Goal: Task Accomplishment & Management: Manage account settings

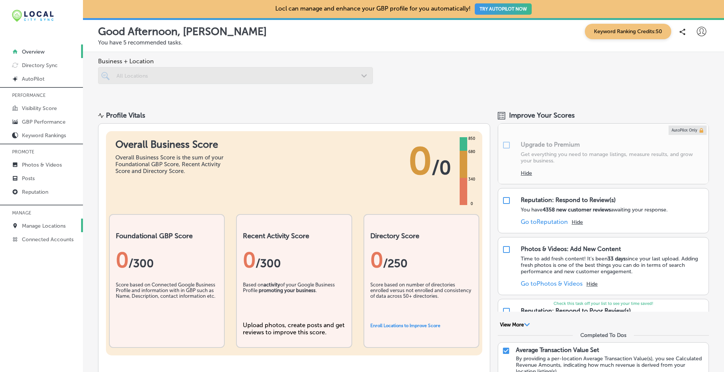
click at [35, 228] on p "Manage Locations" at bounding box center [44, 226] width 44 height 6
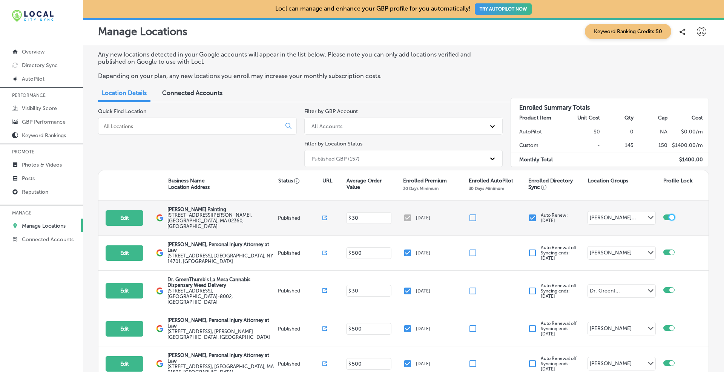
click at [669, 215] on div at bounding box center [671, 217] width 5 height 5
checkbox input "false"
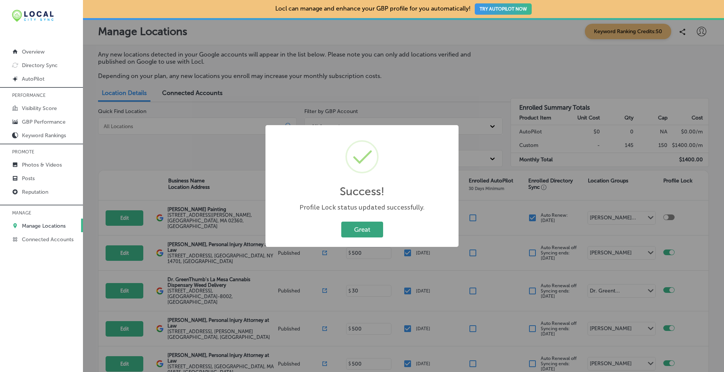
click at [354, 223] on button "Great" at bounding box center [362, 229] width 42 height 15
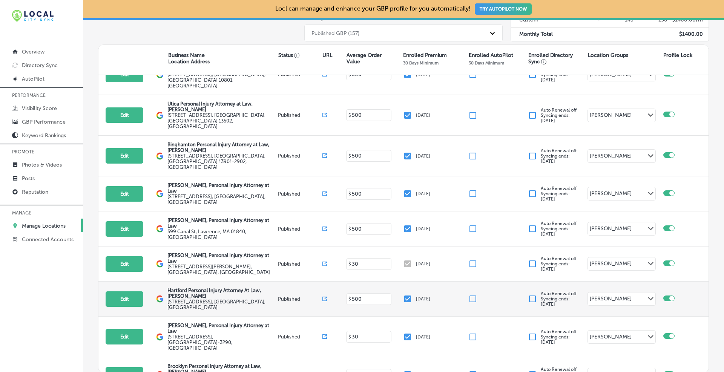
scroll to position [457, 0]
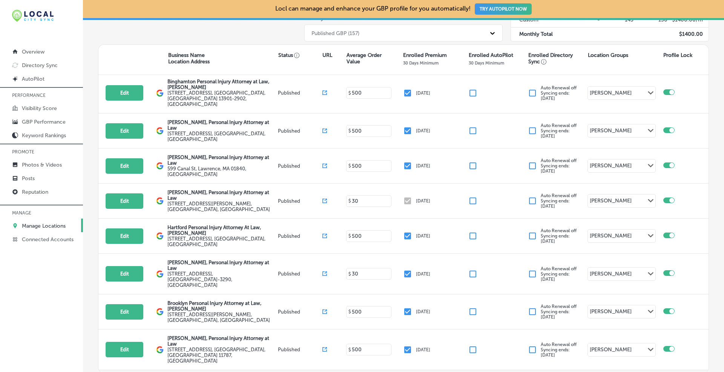
checkbox input "true"
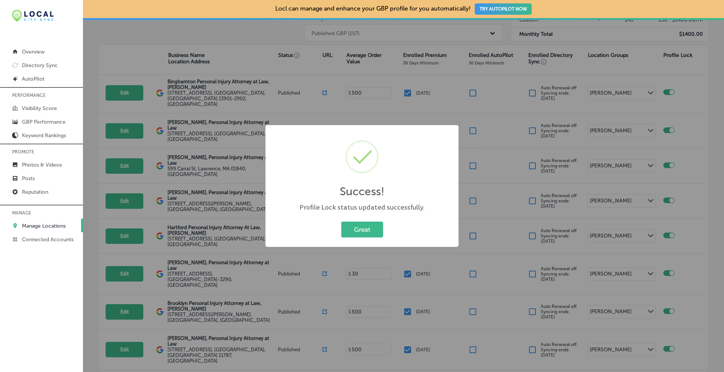
click at [348, 226] on button "Great" at bounding box center [362, 229] width 42 height 15
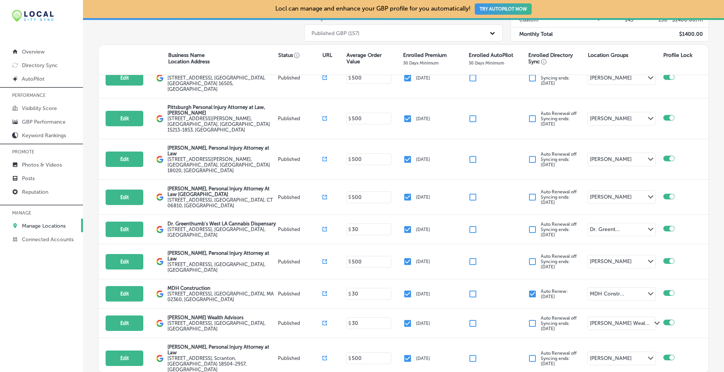
scroll to position [1033, 0]
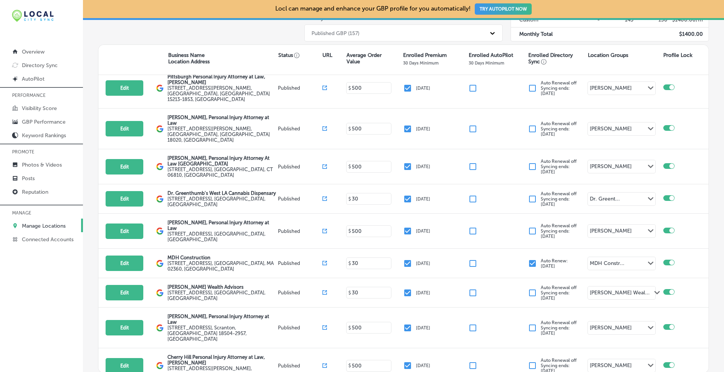
checkbox input "true"
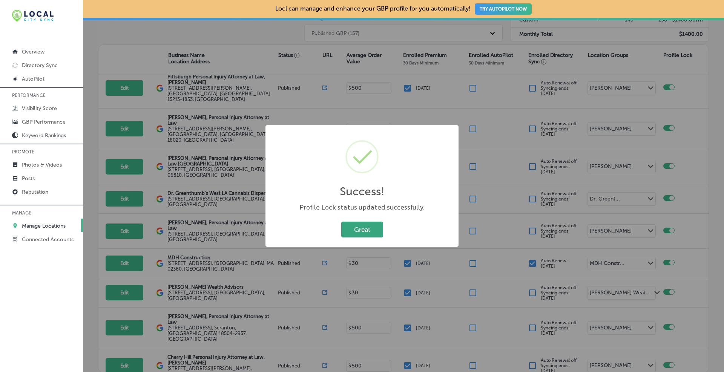
click at [373, 231] on button "Great" at bounding box center [362, 229] width 42 height 15
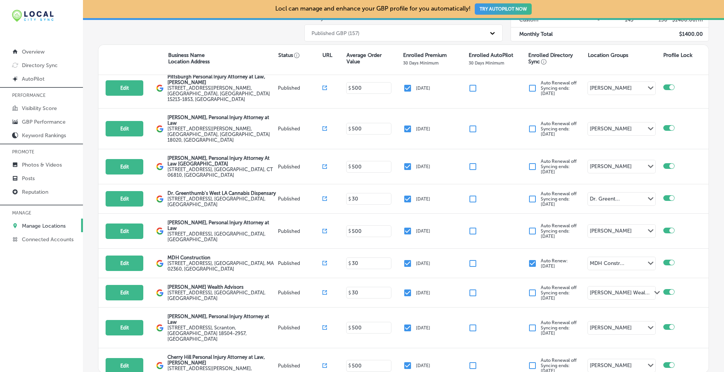
scroll to position [1159, 0]
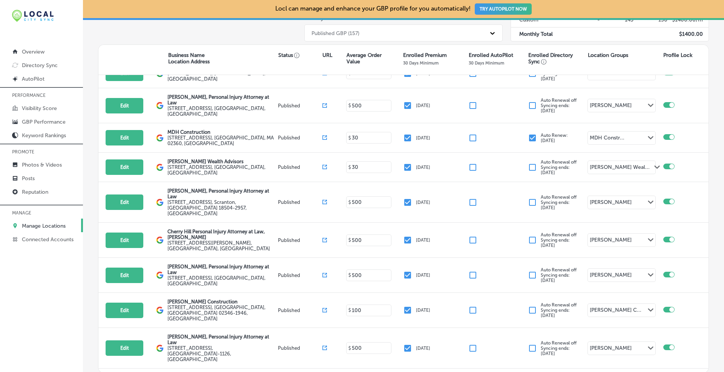
checkbox input "true"
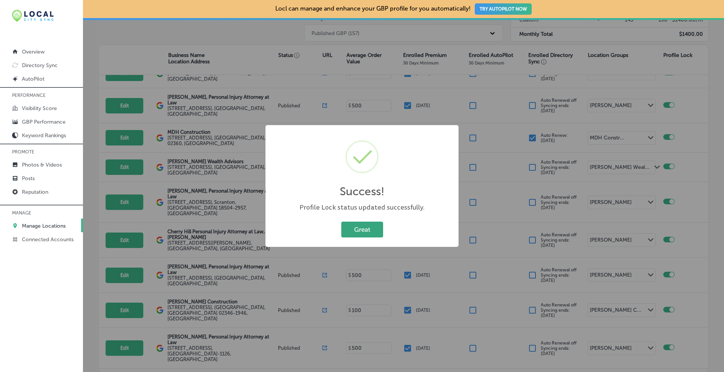
click at [365, 228] on button "Great" at bounding box center [362, 229] width 42 height 15
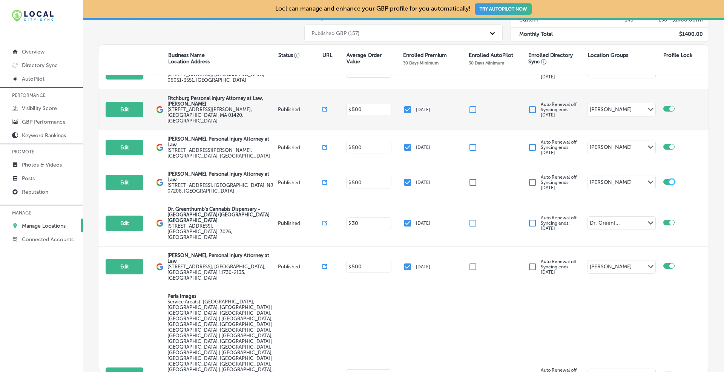
scroll to position [1536, 0]
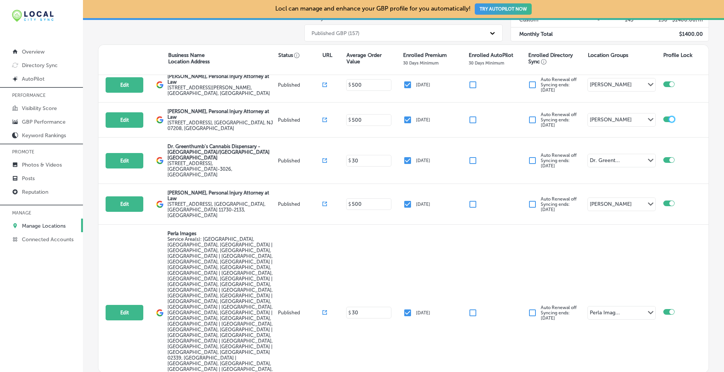
checkbox input "true"
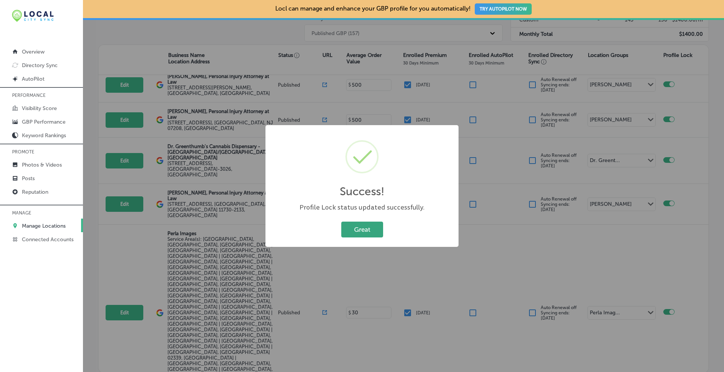
click at [363, 228] on button "Great" at bounding box center [362, 229] width 42 height 15
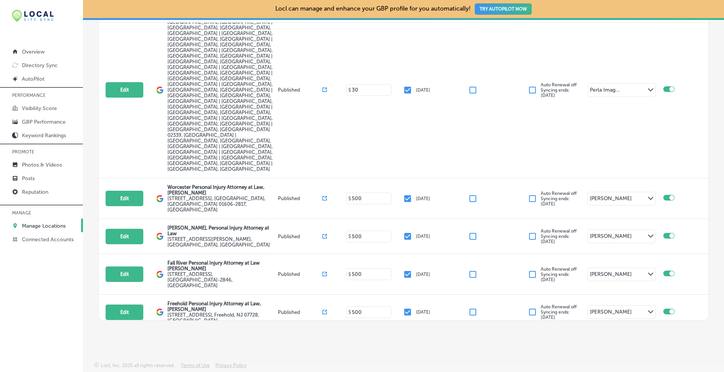
scroll to position [1832, 0]
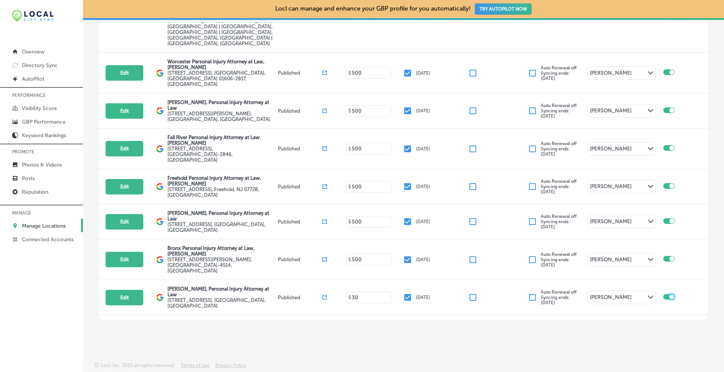
checkbox input "true"
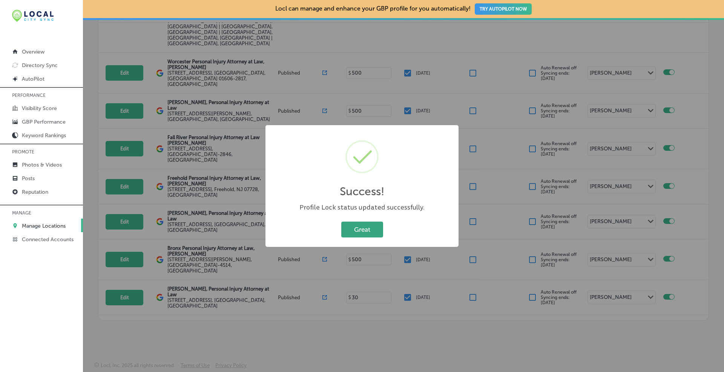
click at [377, 229] on button "Great" at bounding box center [362, 229] width 42 height 15
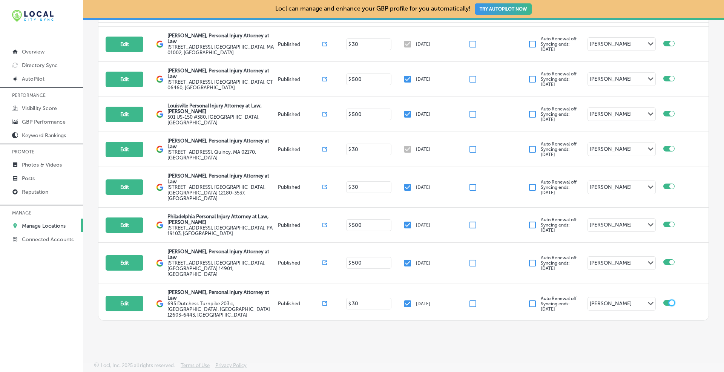
scroll to position [2334, 0]
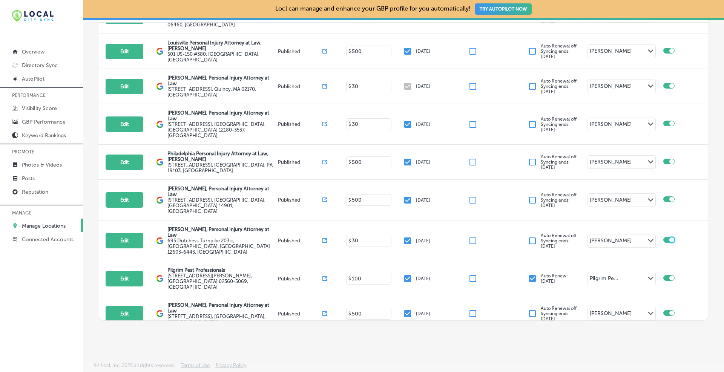
checkbox input "true"
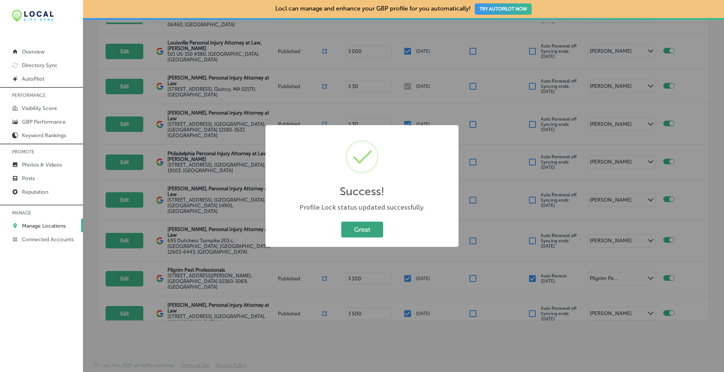
click at [365, 237] on button "Great" at bounding box center [362, 229] width 42 height 15
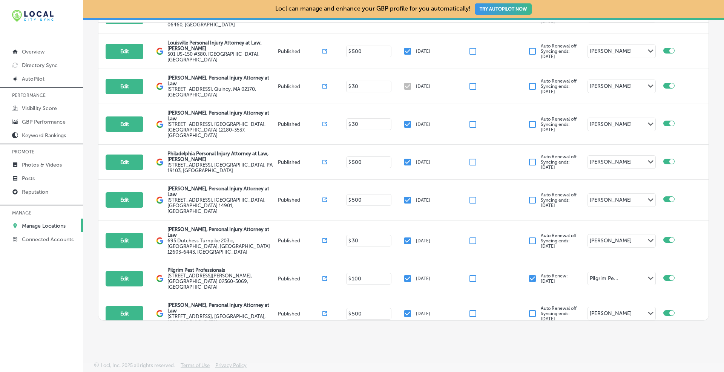
checkbox input "true"
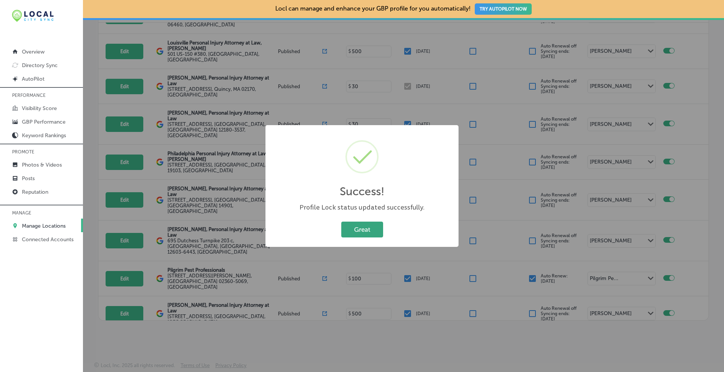
click at [363, 230] on button "Great" at bounding box center [362, 229] width 42 height 15
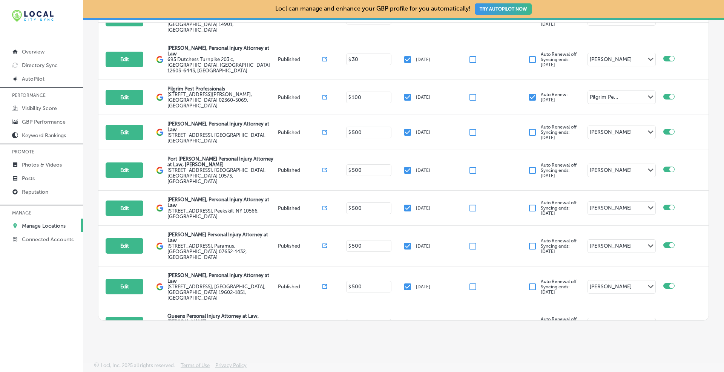
scroll to position [2579, 0]
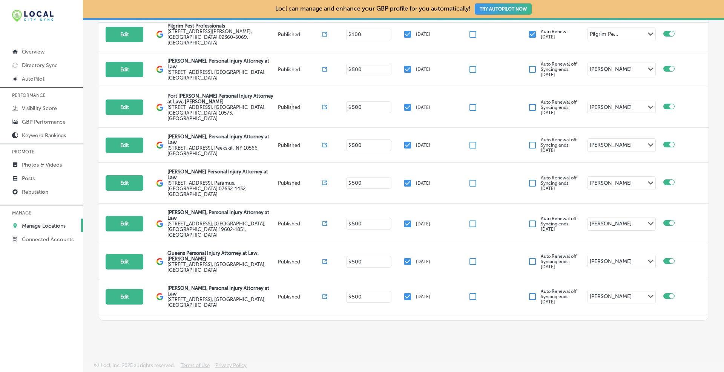
checkbox input "true"
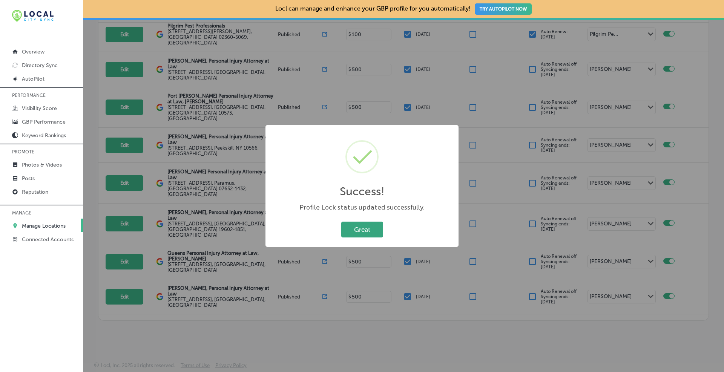
click at [374, 231] on button "Great" at bounding box center [362, 229] width 42 height 15
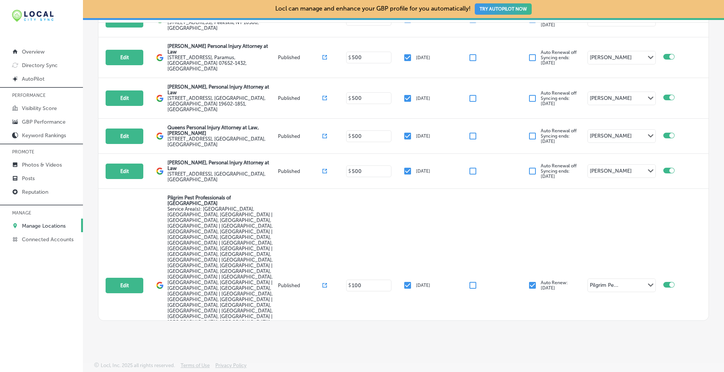
scroll to position [2830, 0]
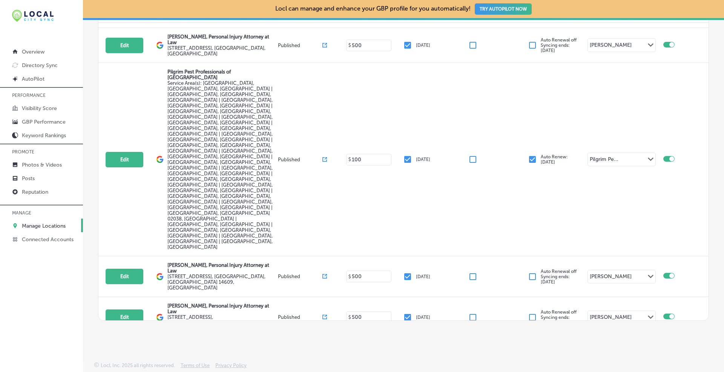
checkbox input "true"
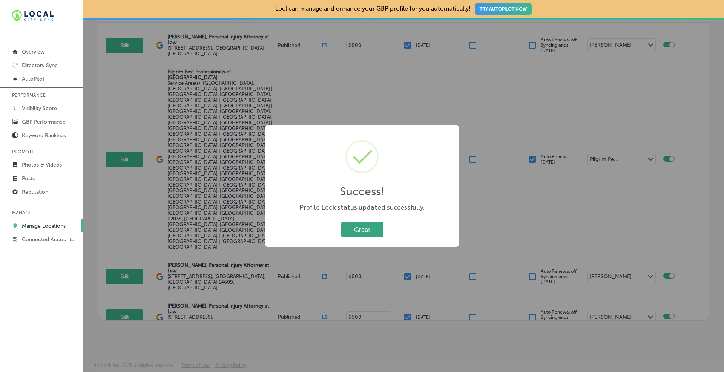
click at [360, 230] on button "Great" at bounding box center [362, 229] width 42 height 15
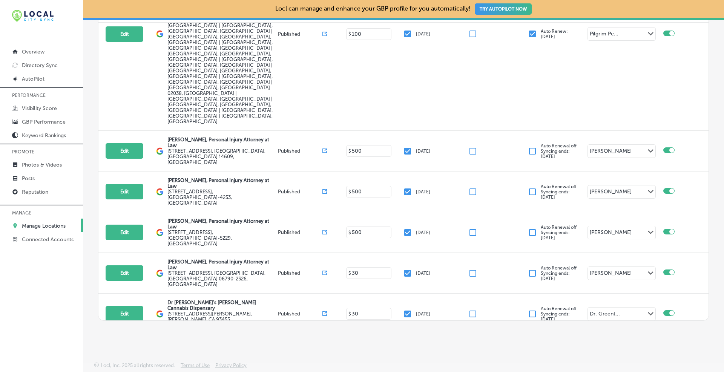
scroll to position [3081, 0]
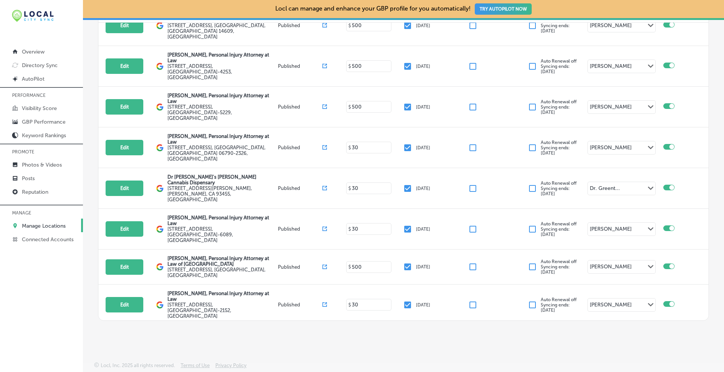
checkbox input "true"
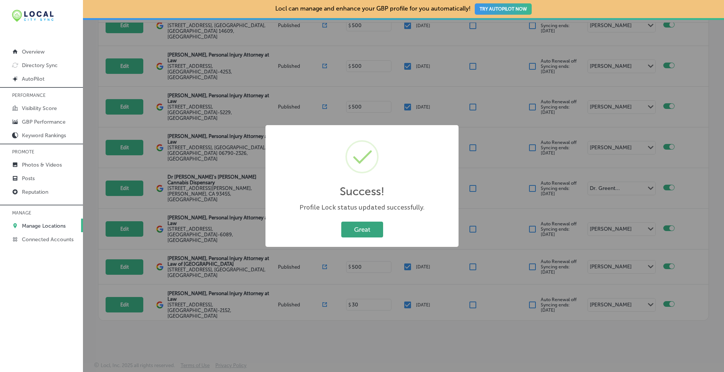
click at [362, 225] on button "Great" at bounding box center [362, 229] width 42 height 15
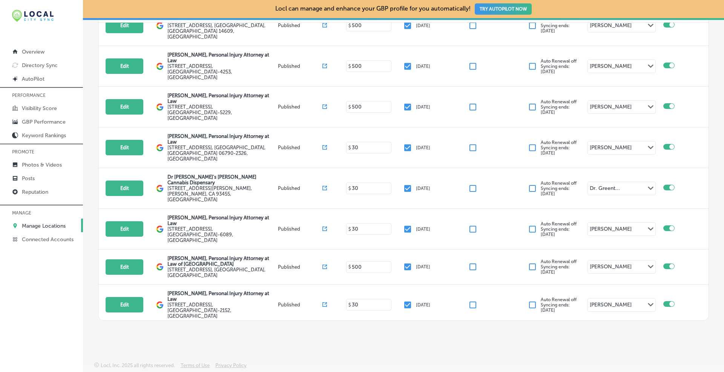
checkbox input "true"
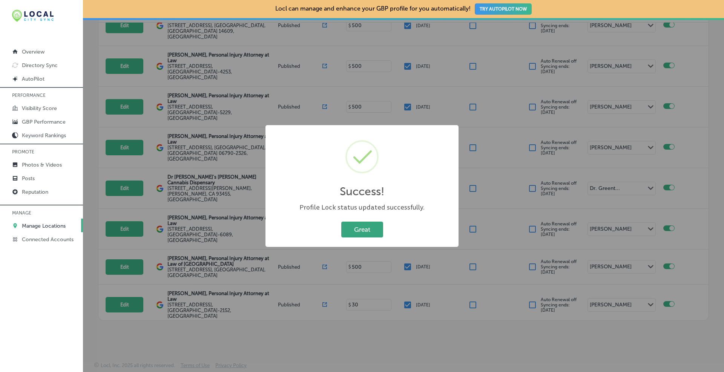
click at [369, 228] on button "Great" at bounding box center [362, 229] width 42 height 15
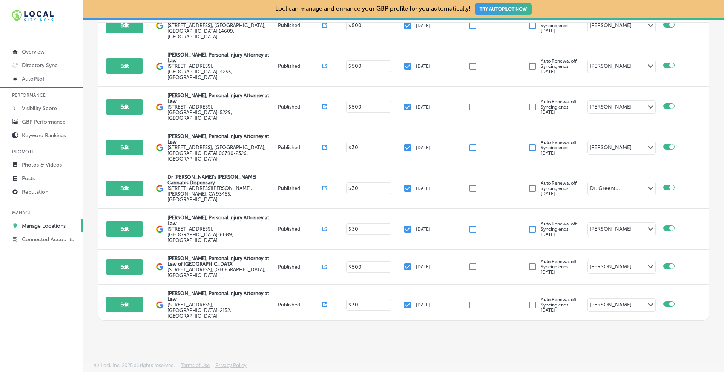
checkbox input "true"
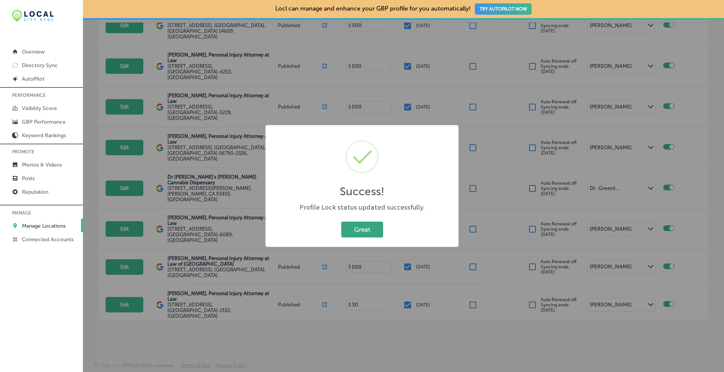
click at [364, 229] on button "Great" at bounding box center [362, 229] width 42 height 15
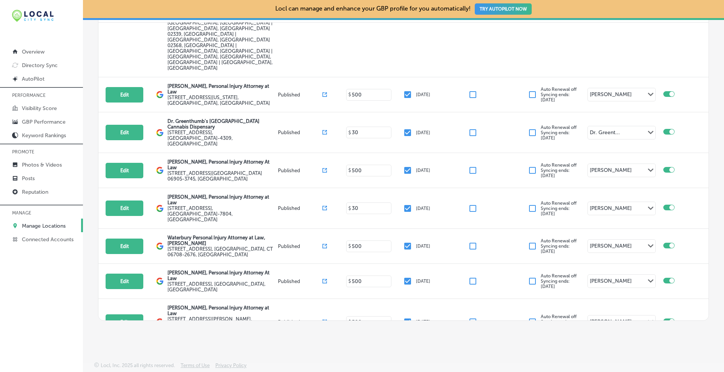
scroll to position [3759, 0]
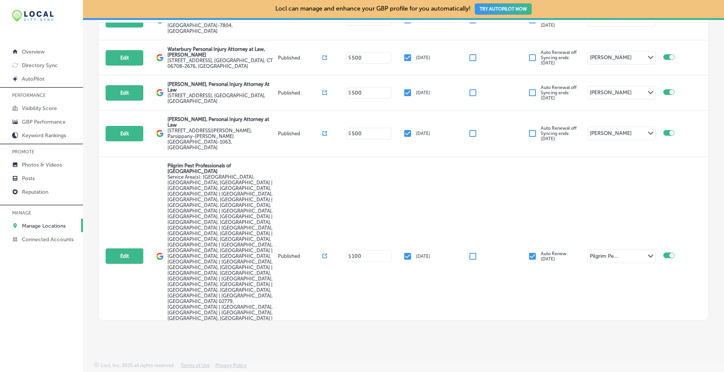
checkbox input "true"
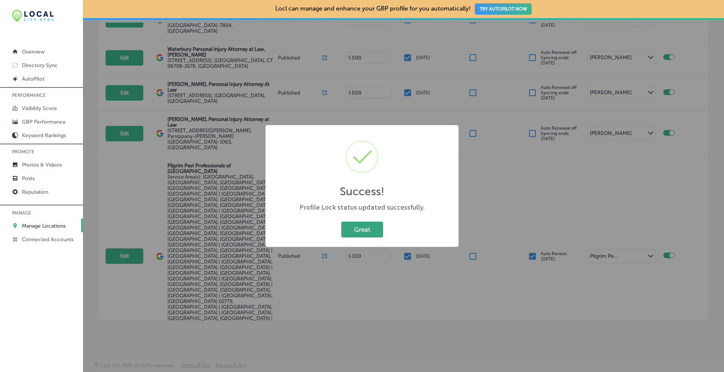
click at [351, 227] on button "Great" at bounding box center [362, 229] width 42 height 15
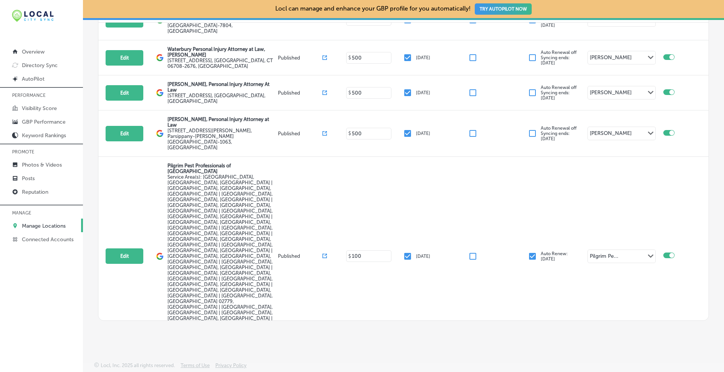
checkbox input "true"
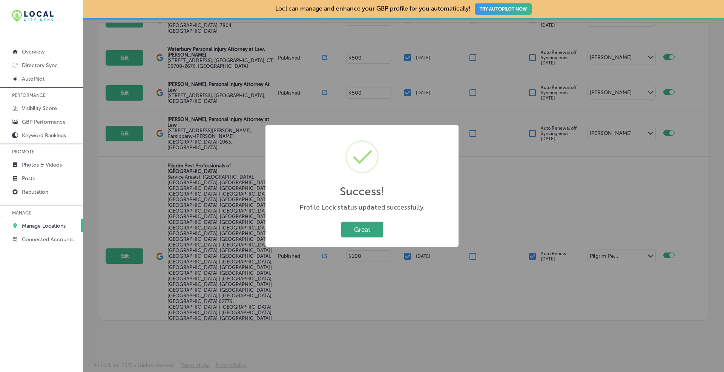
click at [351, 224] on button "Great" at bounding box center [362, 229] width 42 height 15
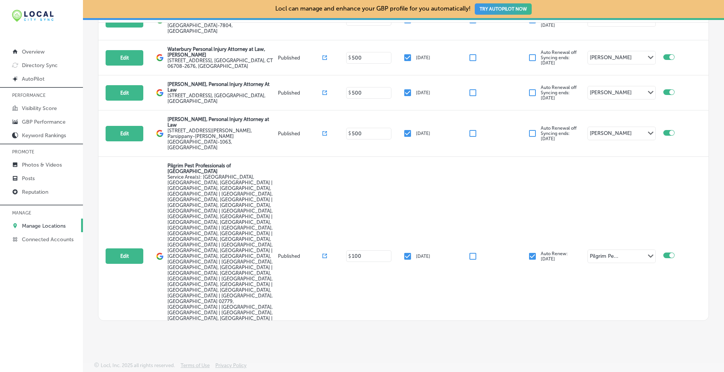
checkbox input "true"
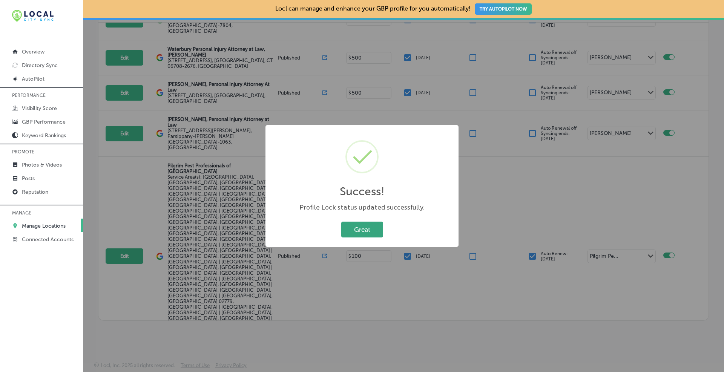
click at [350, 231] on button "Great" at bounding box center [362, 229] width 42 height 15
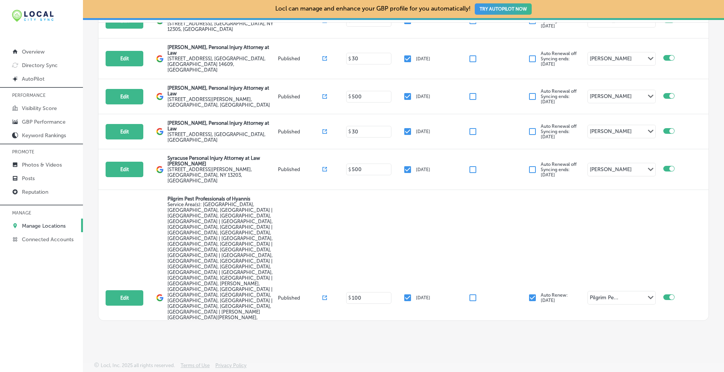
scroll to position [4278, 0]
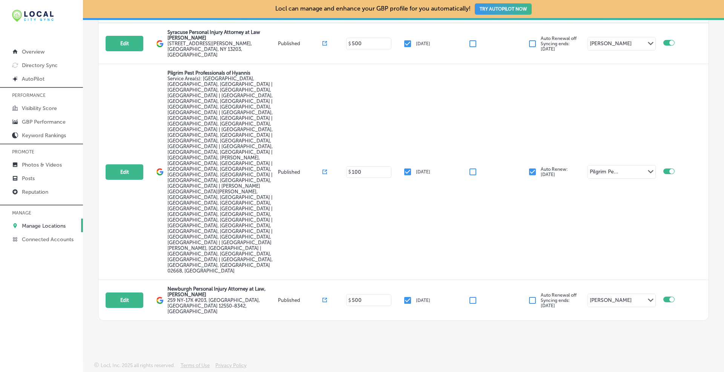
checkbox input "true"
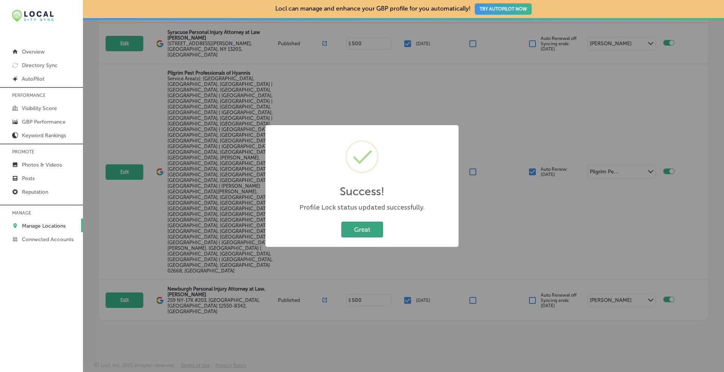
click at [368, 224] on button "Great" at bounding box center [362, 229] width 42 height 15
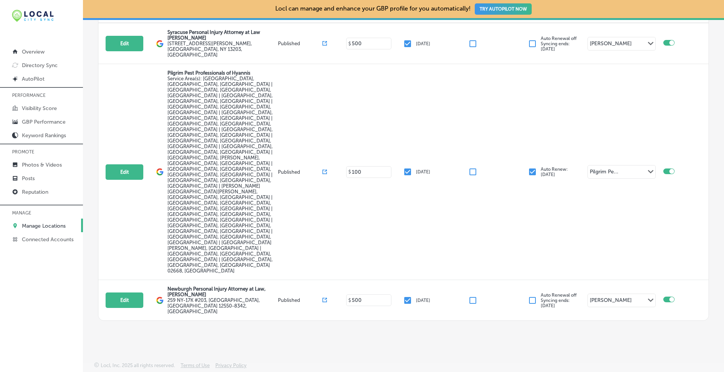
checkbox input "true"
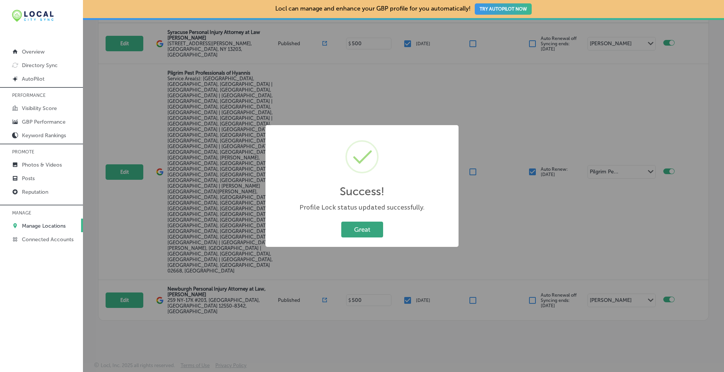
click at [370, 228] on button "Great" at bounding box center [362, 229] width 42 height 15
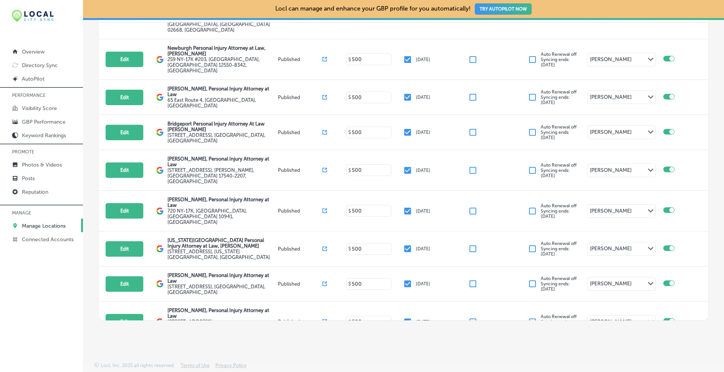
scroll to position [4612, 0]
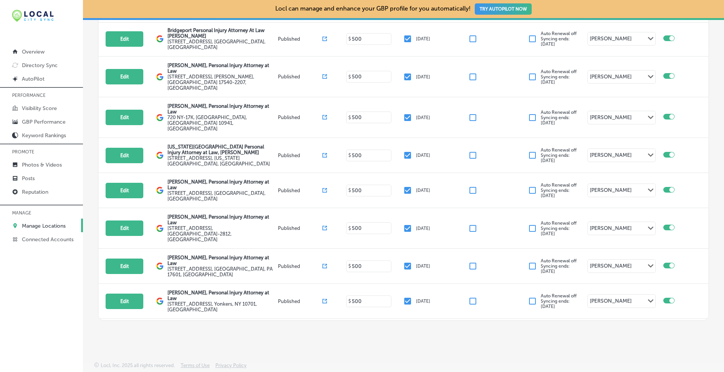
checkbox input "true"
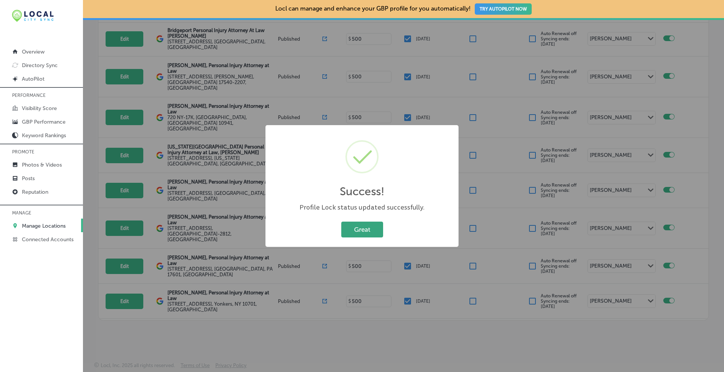
click at [357, 225] on button "Great" at bounding box center [362, 229] width 42 height 15
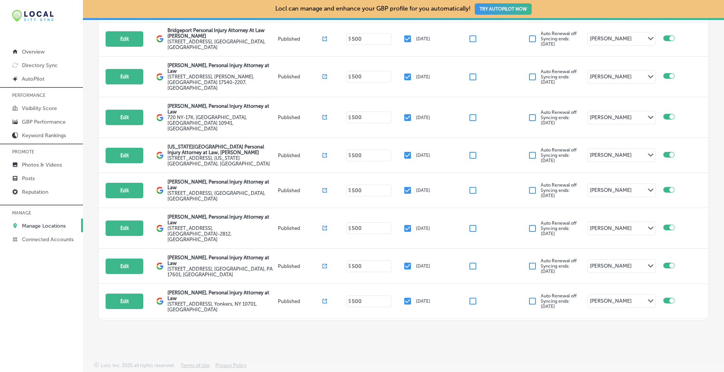
checkbox input "true"
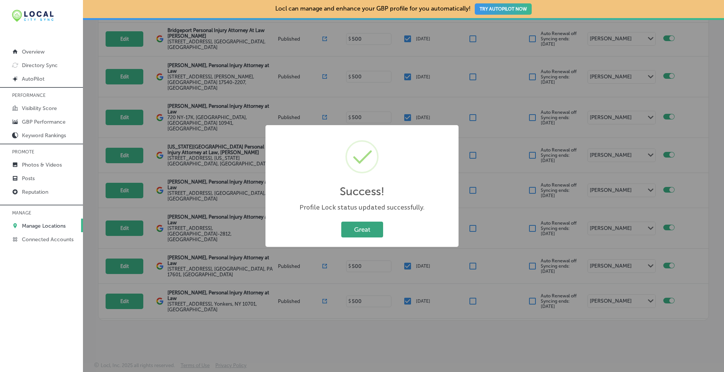
click at [365, 232] on button "Great" at bounding box center [362, 229] width 42 height 15
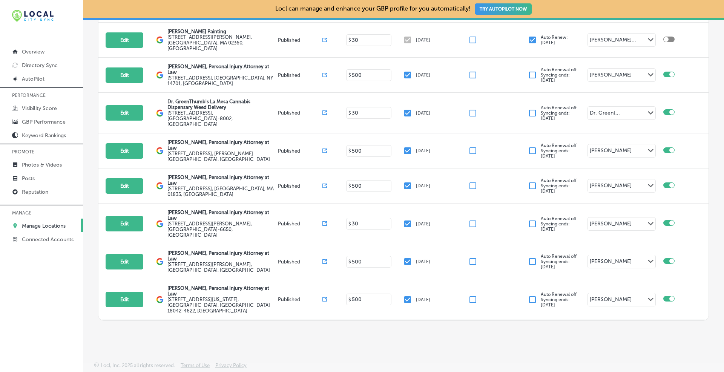
scroll to position [0, 0]
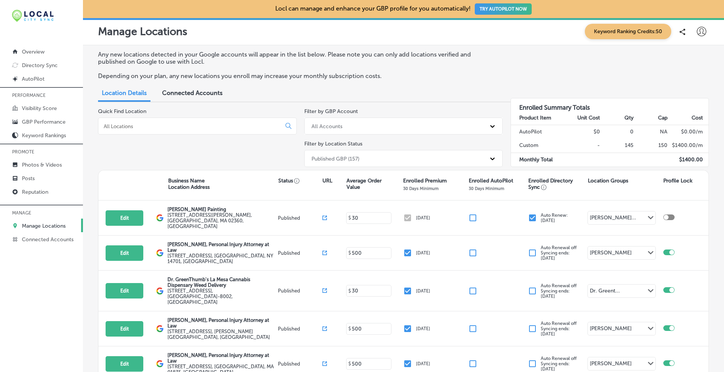
click at [166, 121] on div at bounding box center [197, 126] width 199 height 17
click at [139, 120] on div at bounding box center [197, 126] width 199 height 17
click at [139, 125] on input at bounding box center [191, 126] width 176 height 7
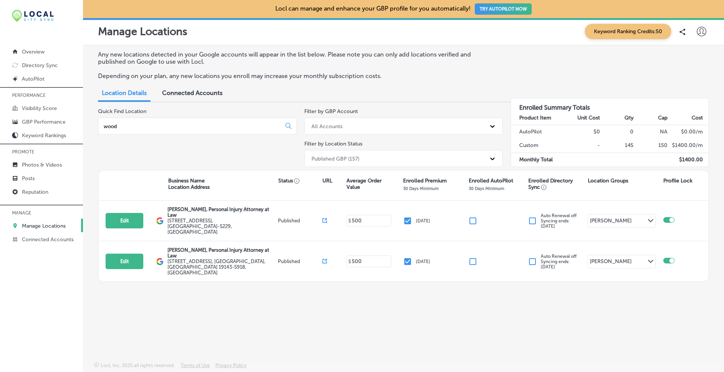
type input "wood"
drag, startPoint x: 153, startPoint y: 115, endPoint x: 84, endPoint y: 121, distance: 68.6
click at [84, 121] on div "Any new locations detected in your Google accounts will appear in the list belo…" at bounding box center [403, 185] width 641 height 281
drag, startPoint x: 281, startPoint y: 326, endPoint x: 277, endPoint y: 308, distance: 19.3
click at [281, 326] on div "Locl can manage and enhance your GBP profile for you automatically! TRY AUTOPIL…" at bounding box center [403, 186] width 641 height 372
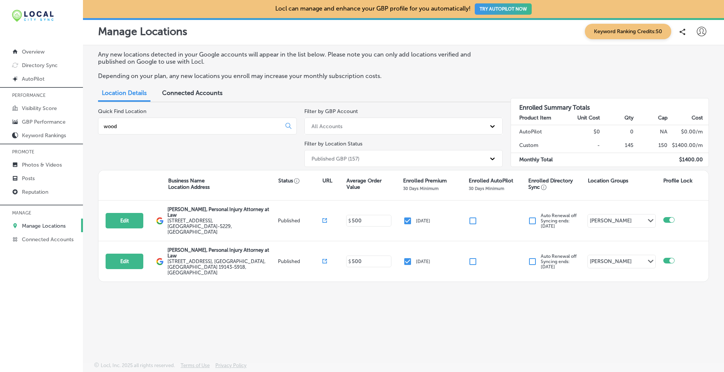
click at [135, 124] on input "wood" at bounding box center [191, 126] width 176 height 7
click at [135, 126] on input "wood" at bounding box center [191, 126] width 176 height 7
type input "="
